Goal: Task Accomplishment & Management: Manage account settings

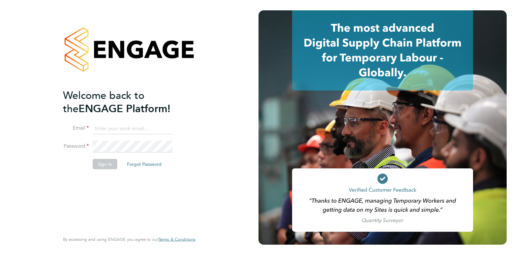
type input "[PERSON_NAME][EMAIL_ADDRESS][PERSON_NAME][DOMAIN_NAME]"
click at [157, 195] on div "Welcome back to the ENGAGE Platform! Email [EMAIL_ADDRESS][PERSON_NAME][PERSON_…" at bounding box center [126, 160] width 126 height 143
click at [110, 163] on button "Sign In" at bounding box center [105, 164] width 25 height 10
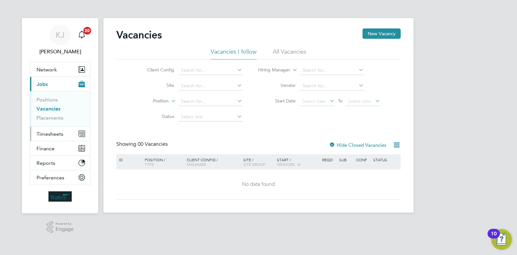
click at [64, 138] on button "Timesheets" at bounding box center [60, 134] width 60 height 14
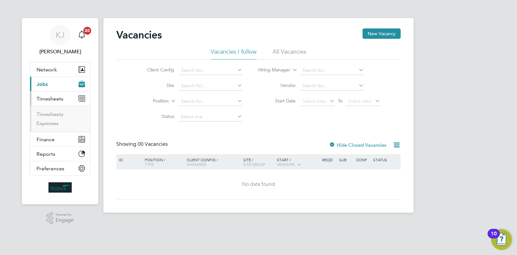
click at [55, 118] on li "Timesheets" at bounding box center [61, 115] width 49 height 9
click at [57, 114] on link "Timesheets" at bounding box center [50, 114] width 27 height 6
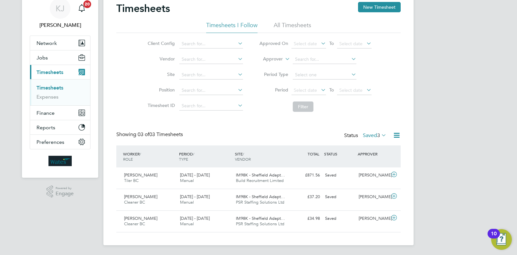
click at [379, 135] on span "3" at bounding box center [378, 135] width 3 height 6
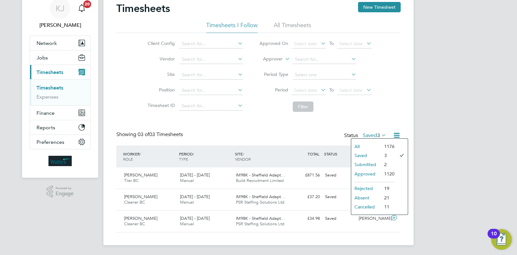
click at [374, 164] on li "Submitted" at bounding box center [367, 164] width 30 height 9
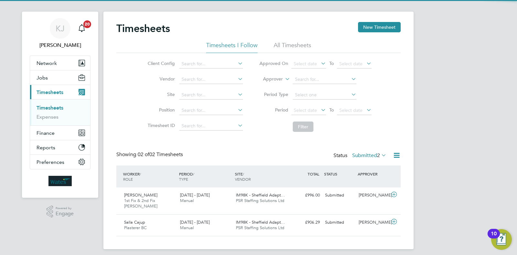
scroll to position [10, 0]
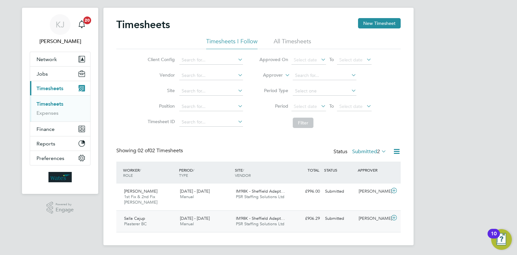
click at [329, 221] on div "Submitted" at bounding box center [340, 218] width 34 height 11
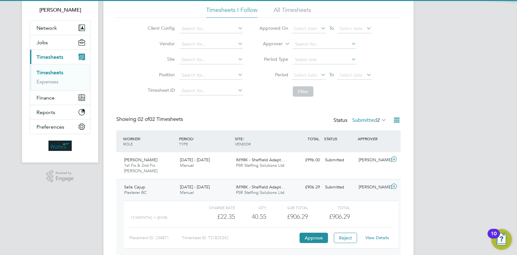
scroll to position [70, 0]
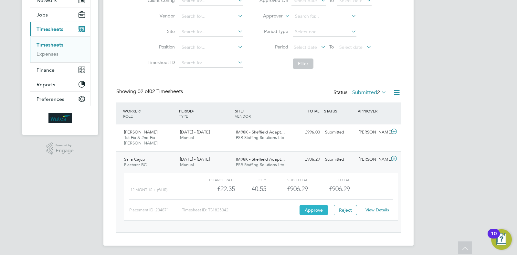
click at [316, 212] on button "Approve" at bounding box center [314, 210] width 28 height 10
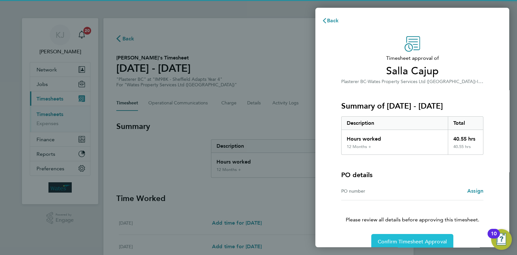
click at [442, 243] on span "Confirm Timesheet Approval" at bounding box center [412, 242] width 69 height 6
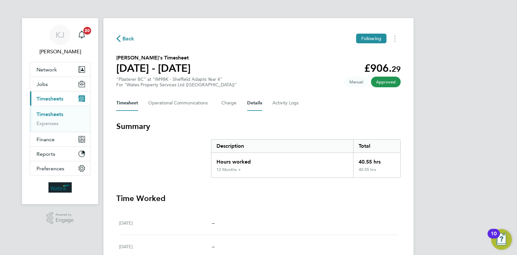
click at [248, 101] on button "Details" at bounding box center [254, 103] width 15 height 16
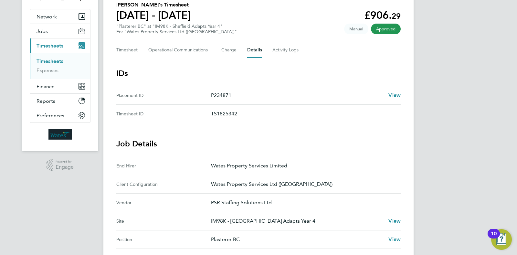
scroll to position [44, 0]
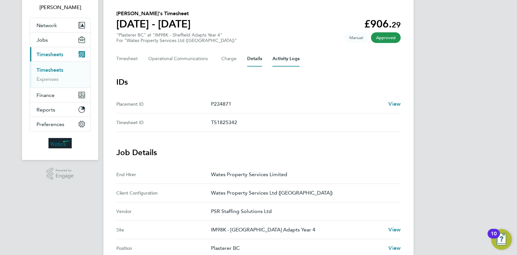
click at [282, 62] on Logs-tab "Activity Logs" at bounding box center [286, 59] width 27 height 16
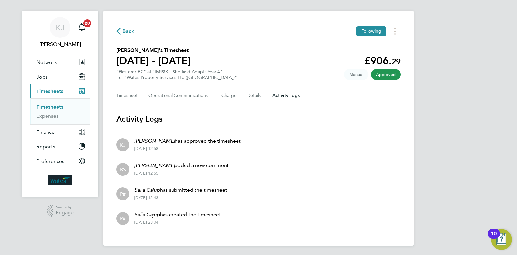
scroll to position [8, 0]
